Goal: Information Seeking & Learning: Find specific fact

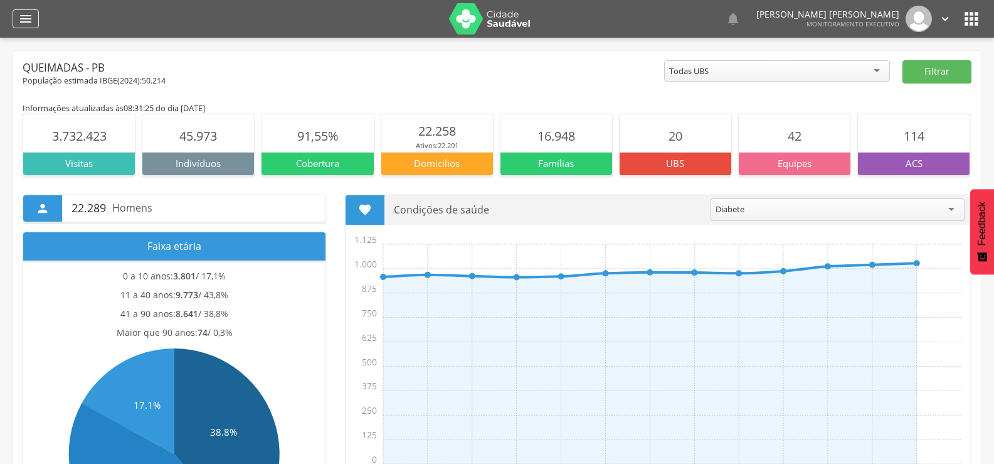
click at [21, 21] on icon "" at bounding box center [25, 18] width 15 height 15
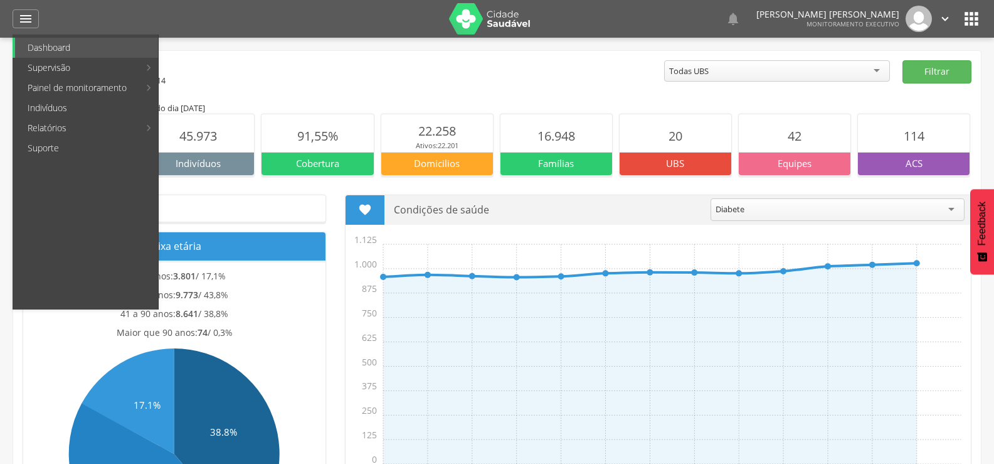
click at [58, 110] on link "Indivíduos" at bounding box center [86, 108] width 143 height 20
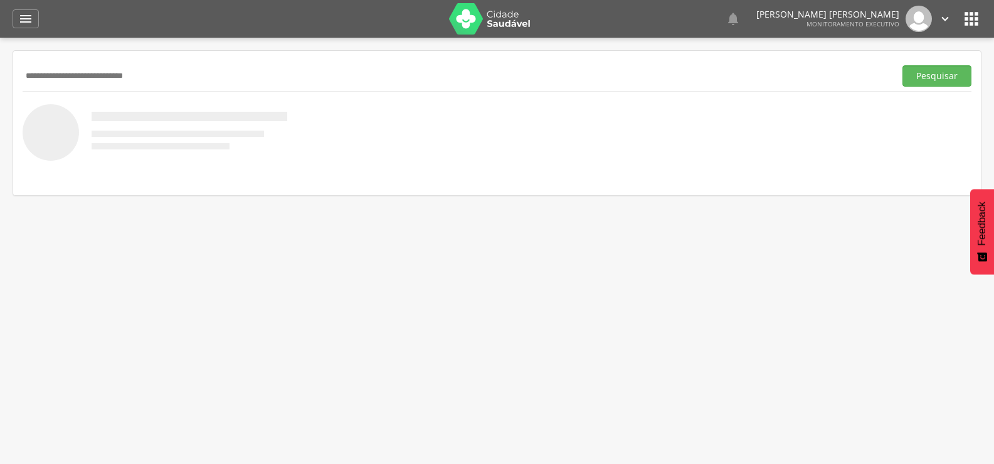
type input "**********"
click at [903, 65] on button "Pesquisar" at bounding box center [937, 75] width 69 height 21
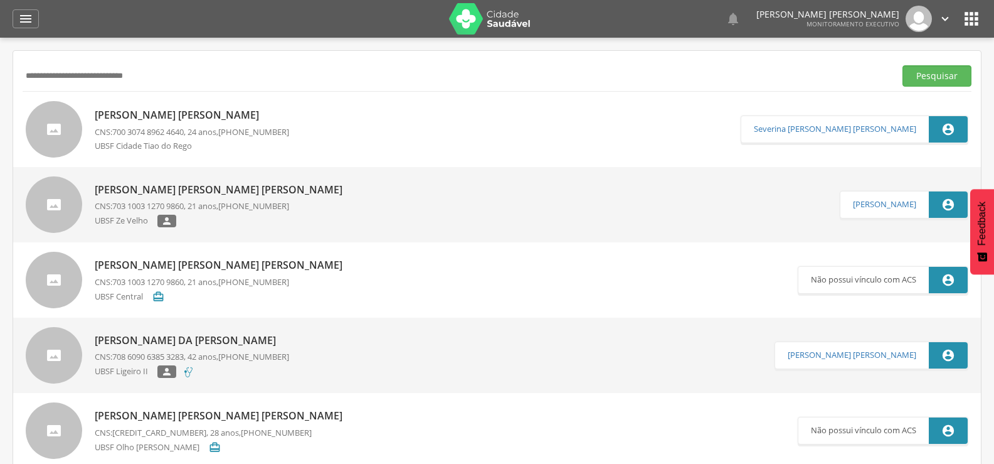
click at [199, 133] on p "CNS: 700 3074 8962 4640 , 24 anos, (83) 99132-8111" at bounding box center [192, 132] width 195 height 12
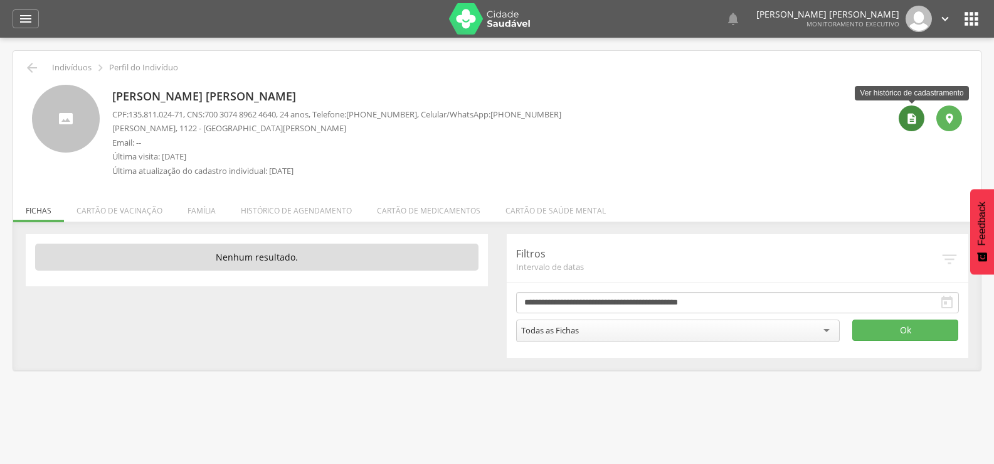
click at [913, 122] on icon "" at bounding box center [912, 118] width 13 height 13
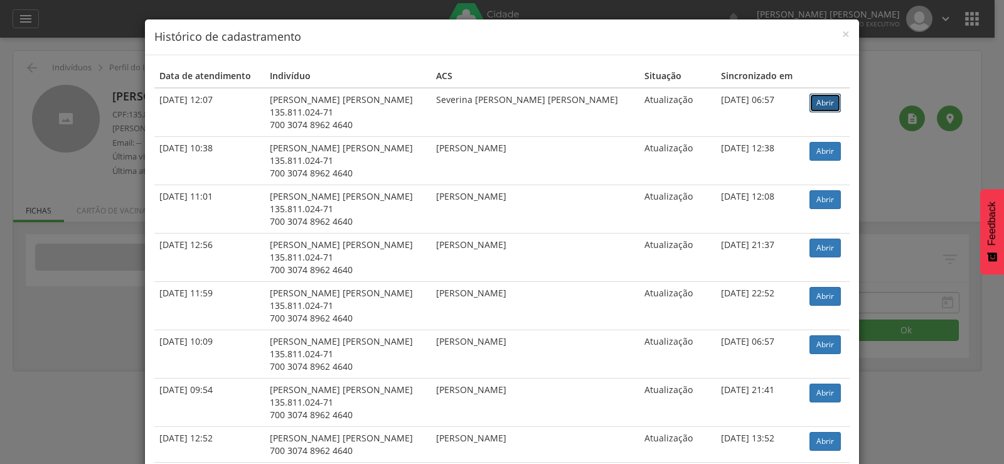
click at [814, 104] on link "Abrir" at bounding box center [824, 102] width 31 height 19
click at [92, 104] on div "× Histórico de cadastramento Data de atendimento Indivíduo ACS Situação Sincron…" at bounding box center [502, 232] width 1004 height 464
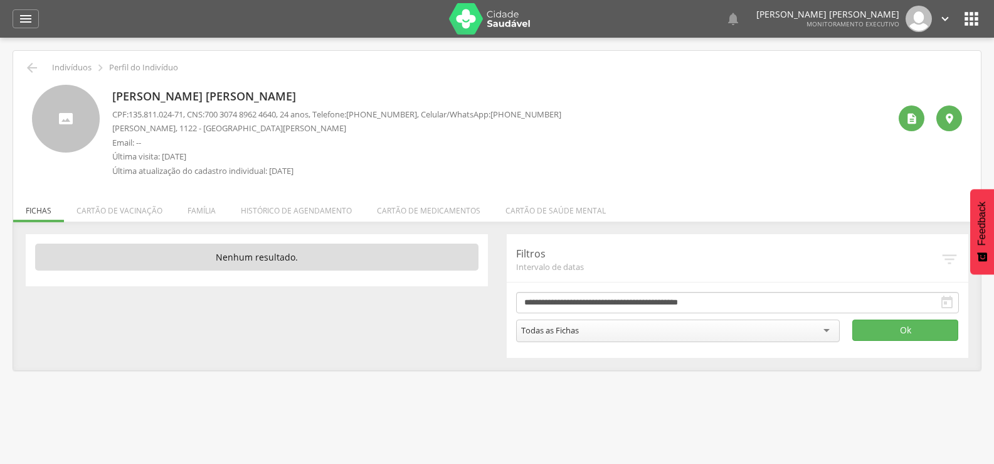
click at [206, 212] on li "Família" at bounding box center [201, 207] width 53 height 29
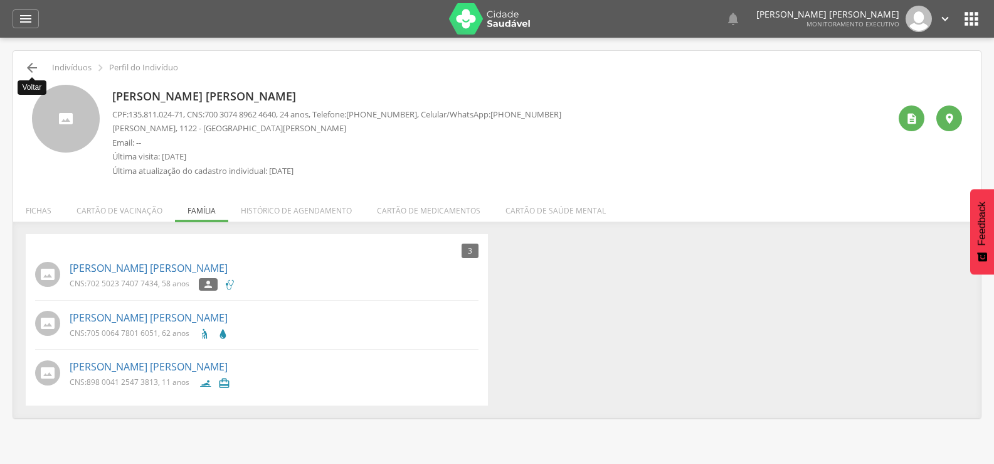
click at [36, 67] on icon "" at bounding box center [31, 67] width 15 height 15
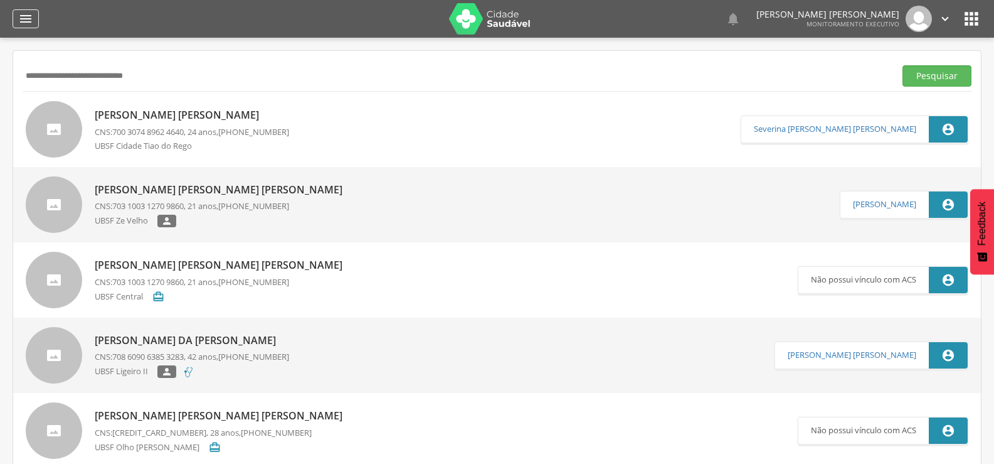
click at [27, 23] on icon "" at bounding box center [25, 18] width 15 height 15
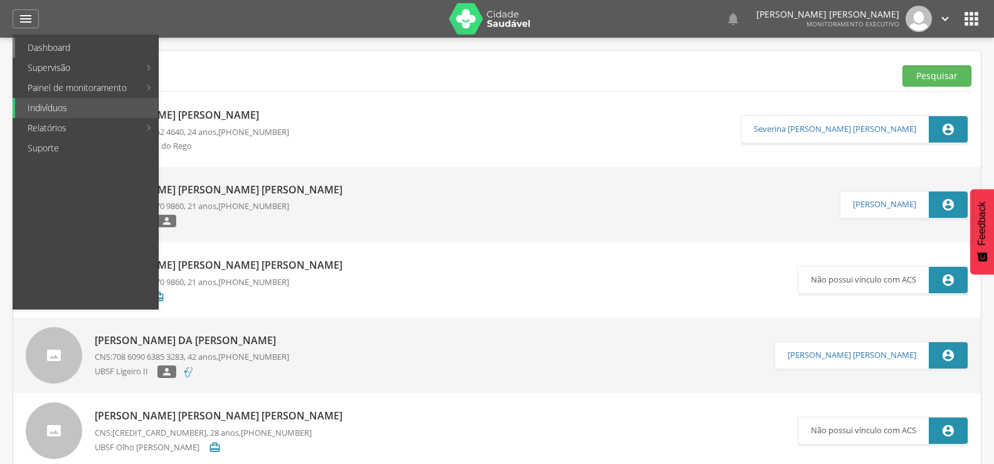
click at [35, 45] on link "Dashboard" at bounding box center [86, 48] width 143 height 20
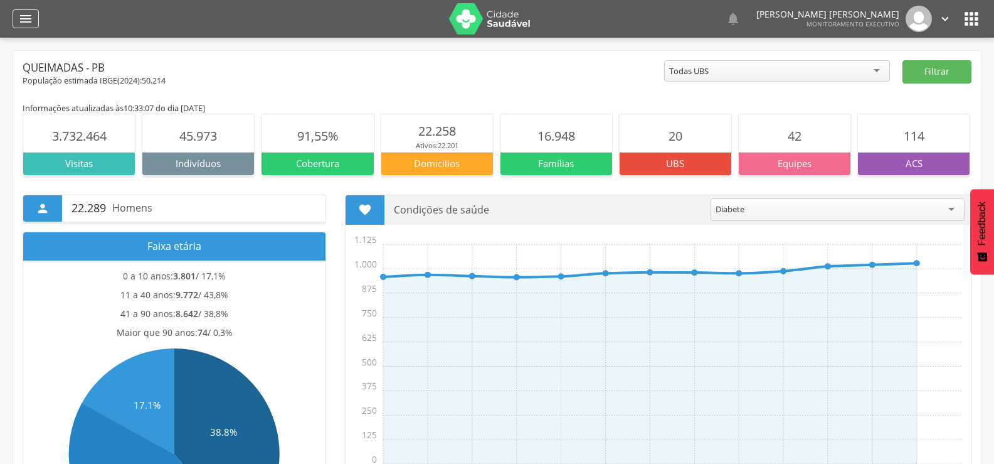
click at [22, 21] on icon "" at bounding box center [25, 18] width 15 height 15
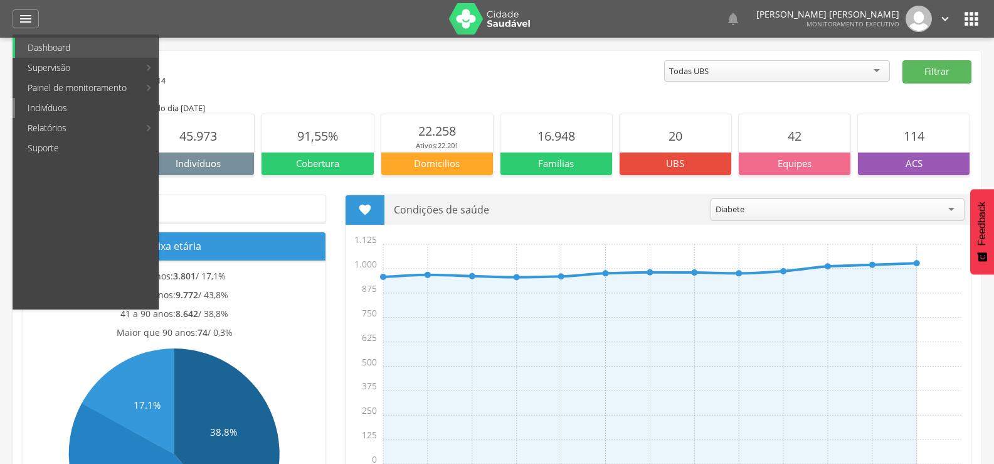
click at [41, 114] on link "Indivíduos" at bounding box center [86, 108] width 143 height 20
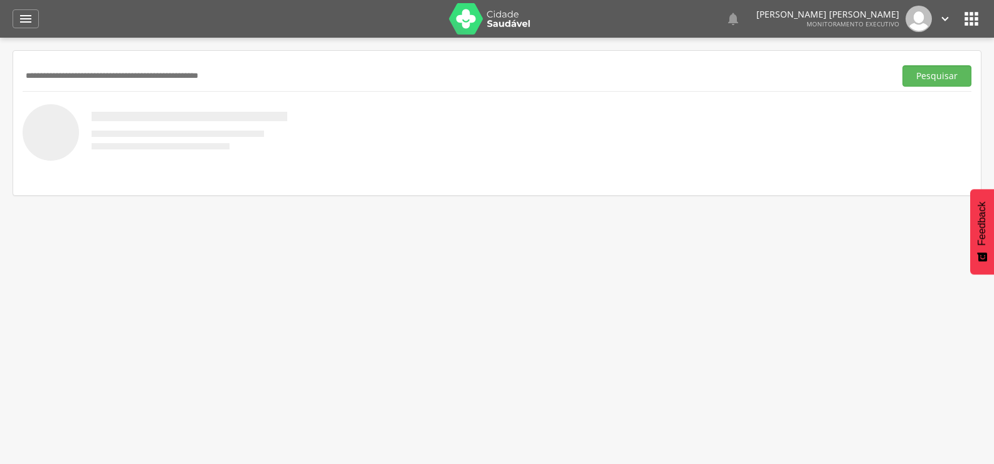
click at [45, 66] on div "Pesquisar" at bounding box center [497, 75] width 949 height 31
click at [46, 75] on input "text" at bounding box center [457, 75] width 868 height 21
click at [903, 65] on button "Pesquisar" at bounding box center [937, 75] width 69 height 21
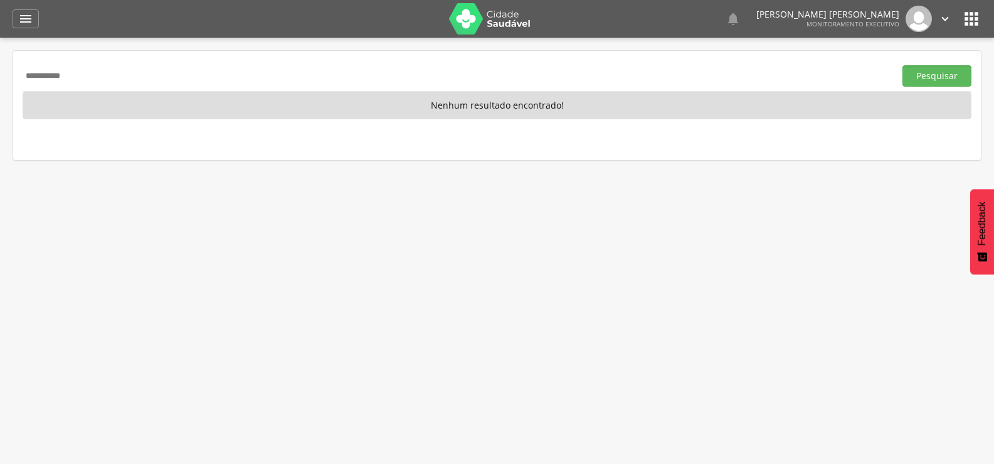
drag, startPoint x: 116, startPoint y: 78, endPoint x: 0, endPoint y: 77, distance: 116.1
click at [0, 77] on div " Supervisão  Distritos  Ubs Coordenador: - Queimadas / PB Intervalo de Tempo…" at bounding box center [497, 270] width 994 height 464
click at [903, 65] on button "Pesquisar" at bounding box center [937, 75] width 69 height 21
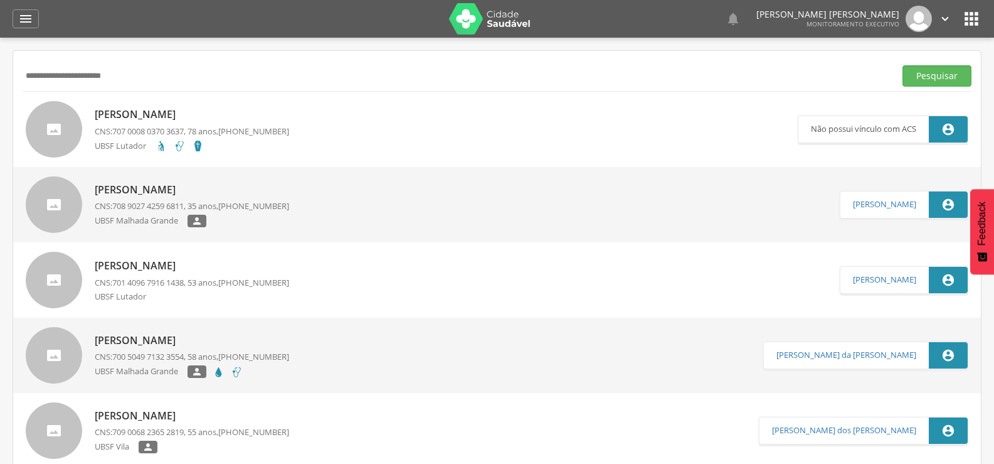
drag, startPoint x: 139, startPoint y: 68, endPoint x: 10, endPoint y: 75, distance: 129.4
click at [10, 75] on div " Supervisão  Distritos  Ubs Coordenador: - Queimadas / PB Intervalo de Tempo…" at bounding box center [497, 270] width 994 height 464
drag, startPoint x: 50, startPoint y: 75, endPoint x: 52, endPoint y: 83, distance: 8.5
paste input "text"
type input "**********"
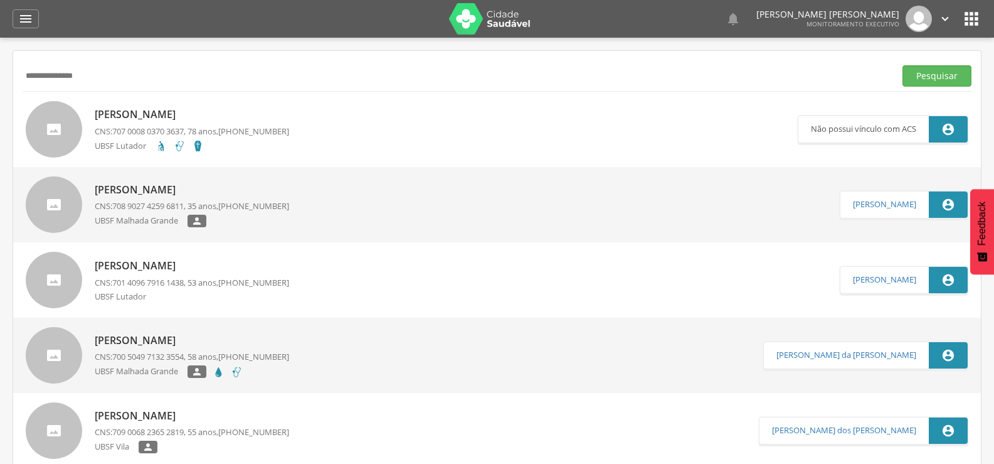
click at [903, 65] on button "Pesquisar" at bounding box center [937, 75] width 69 height 21
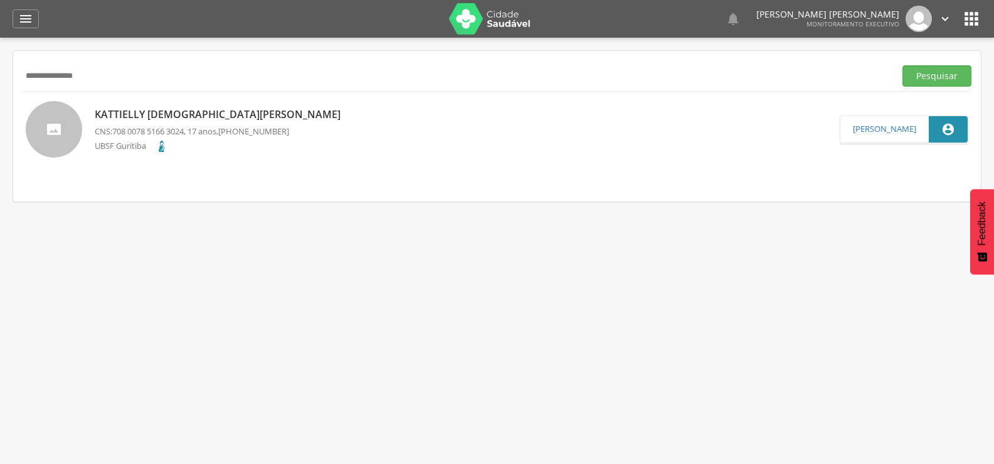
click at [184, 131] on span "708 0078 5166 3024" at bounding box center [148, 130] width 72 height 11
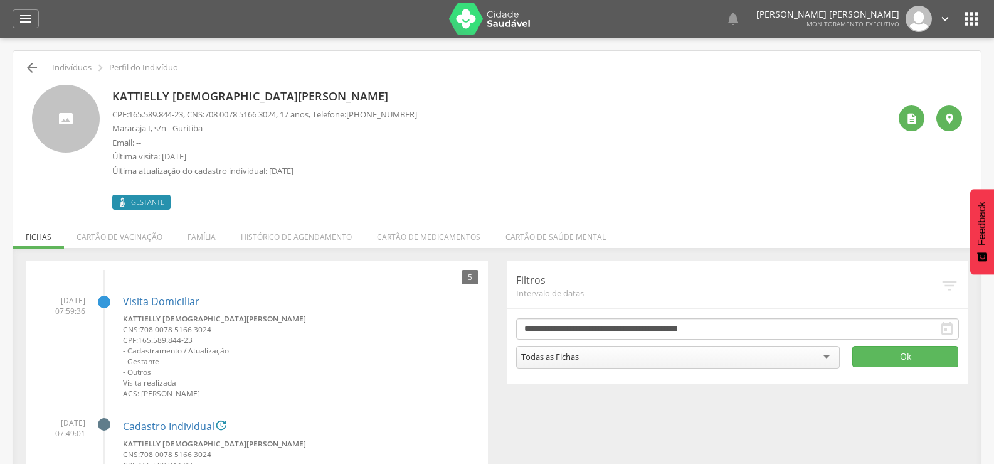
drag, startPoint x: 21, startPoint y: 65, endPoint x: 34, endPoint y: 66, distance: 13.2
click at [27, 66] on div " Indivíduos  Perfil do Indivíduo Kattielly Saturnino Gomes CPF: 165.589.844-2…" at bounding box center [497, 460] width 968 height 818
click at [34, 66] on icon "" at bounding box center [31, 67] width 15 height 15
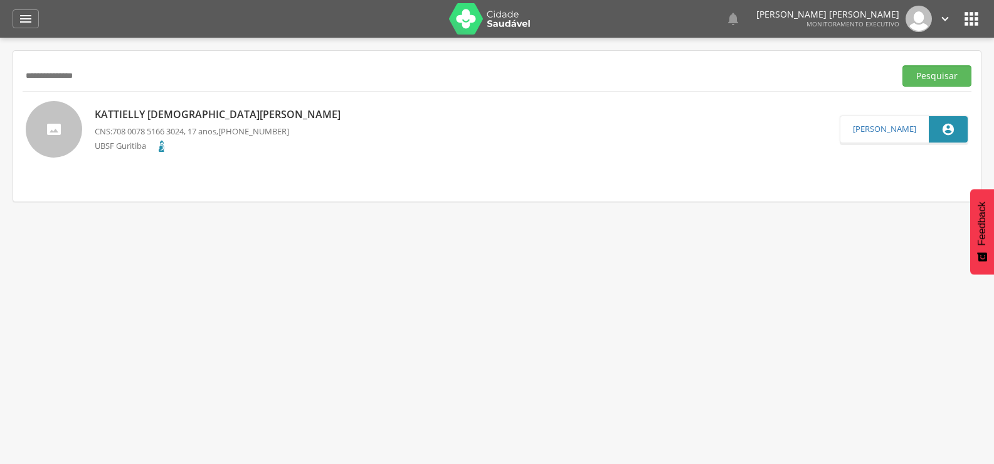
click at [130, 105] on div "Kattielly Saturnino Gomes CNS: 708 0078 5166 3024 , 17 anos, (83) 99122-2652 UB…" at bounding box center [221, 129] width 252 height 51
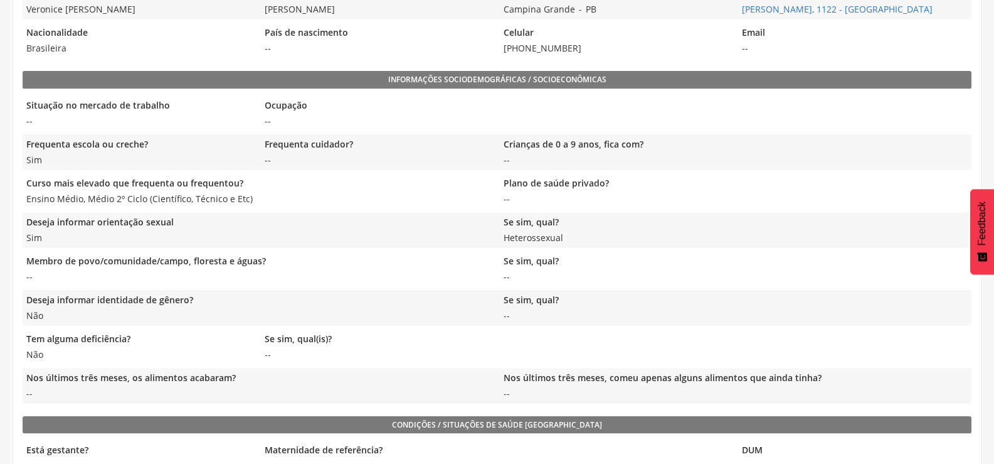
scroll to position [482, 0]
